Goal: Information Seeking & Learning: Learn about a topic

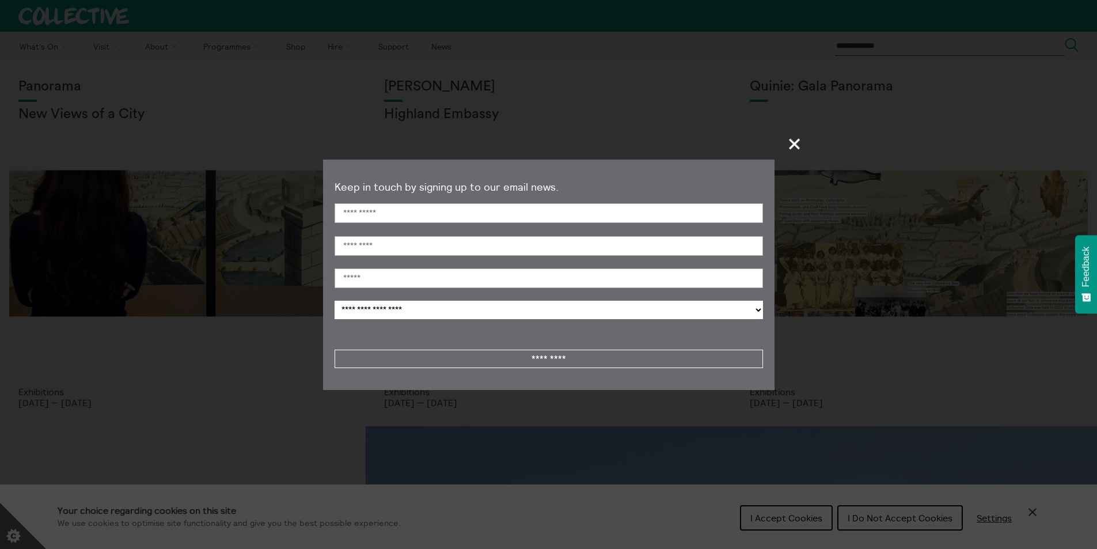
click at [796, 145] on span "+" at bounding box center [795, 144] width 34 height 34
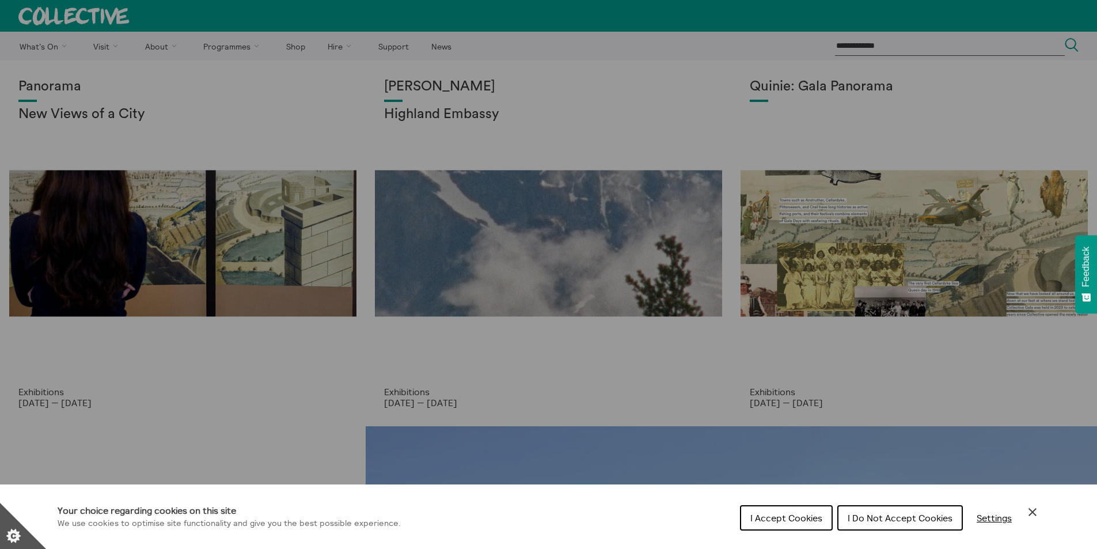
click at [906, 520] on span "I Do Not Accept Cookies" at bounding box center [900, 518] width 105 height 12
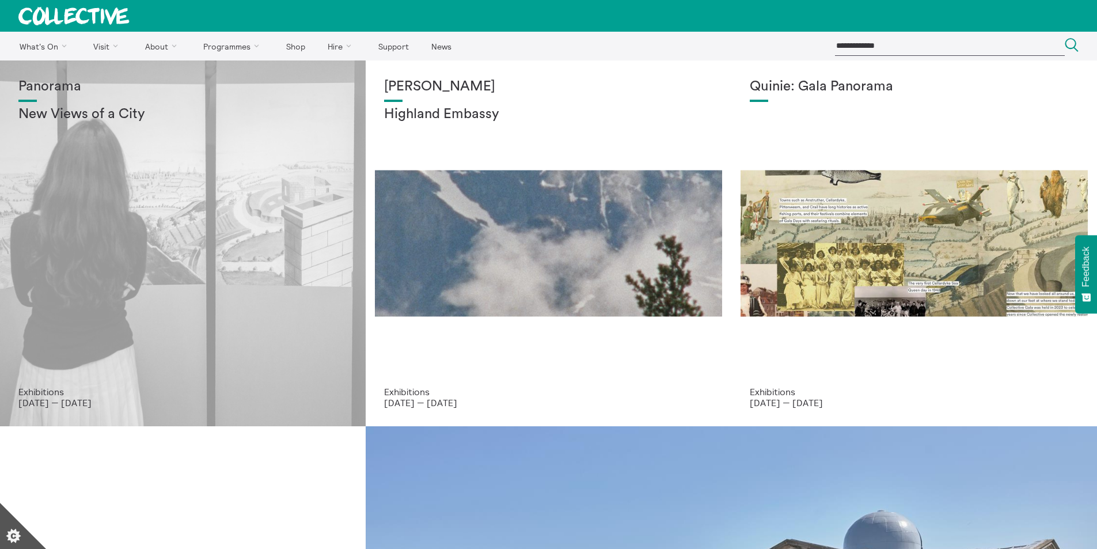
click at [185, 331] on div "Panorama New Views of a City" at bounding box center [182, 233] width 329 height 308
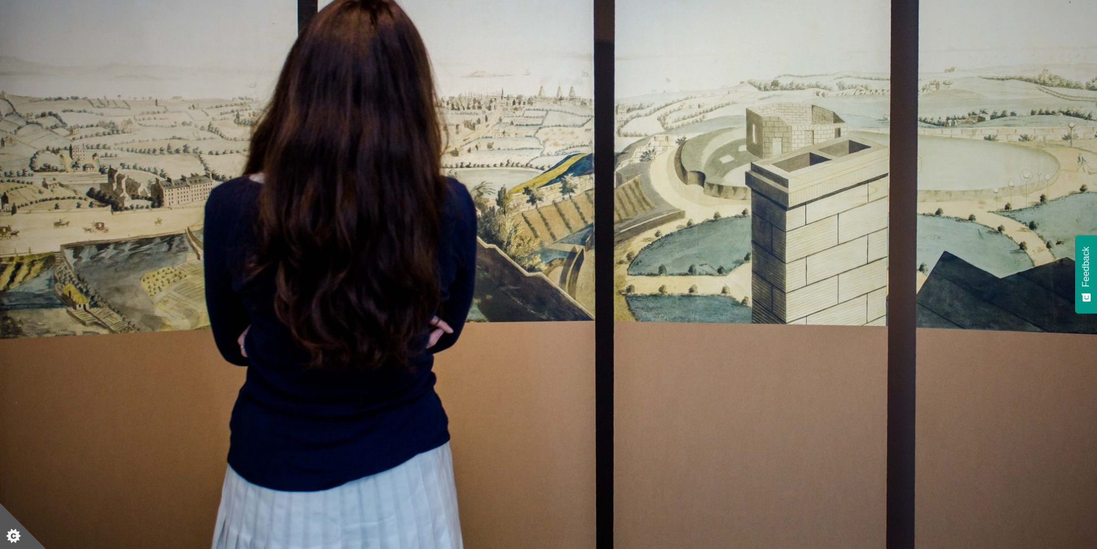
scroll to position [19, 0]
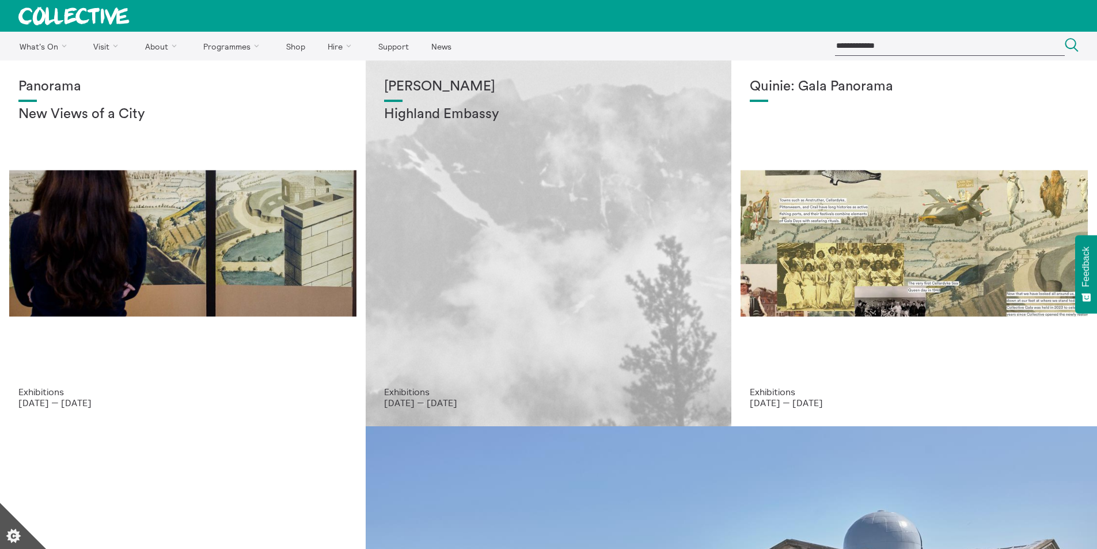
click at [546, 297] on div "Shen Xin Highland Embassy" at bounding box center [548, 233] width 329 height 308
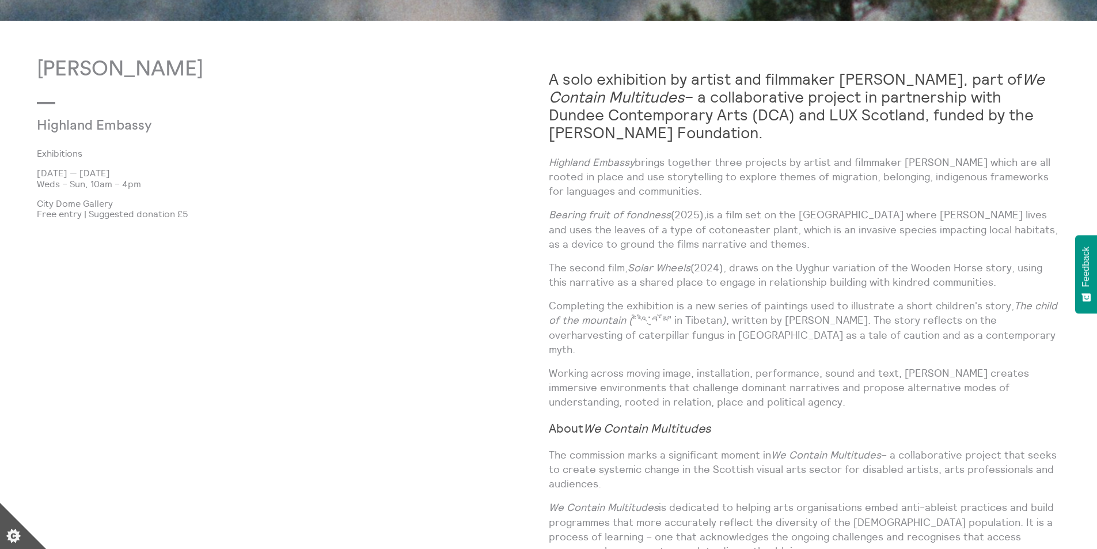
scroll to position [873, 0]
